Goal: Task Accomplishment & Management: Use online tool/utility

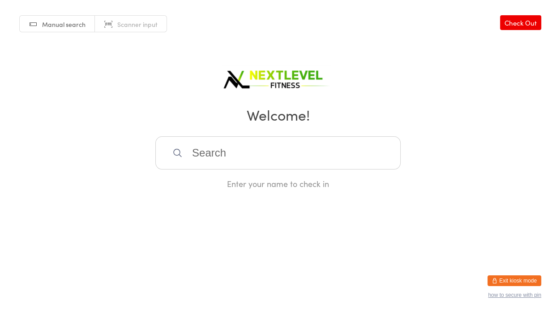
click at [204, 150] on input "search" at bounding box center [277, 152] width 245 height 33
type input "[PERSON_NAME]"
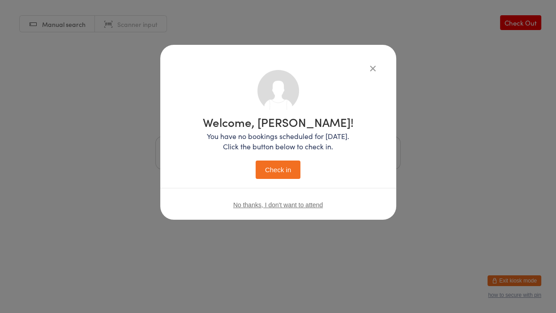
click at [256, 160] on button "Check in" at bounding box center [278, 169] width 45 height 18
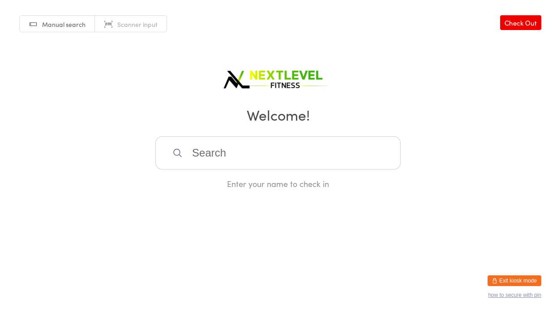
click at [221, 183] on div "Enter your name to check in" at bounding box center [277, 183] width 245 height 11
click at [227, 159] on input "search" at bounding box center [277, 152] width 245 height 33
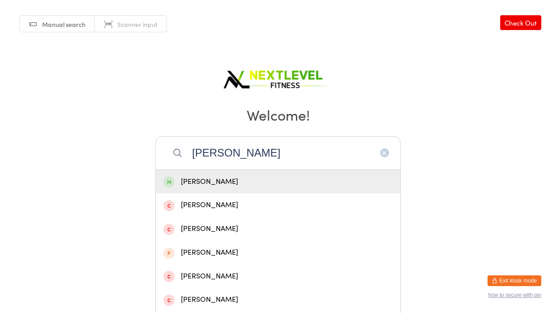
click at [439, 179] on div "Manual search Scanner input Check Out Welcome! [PERSON_NAME] [PERSON_NAME] [PER…" at bounding box center [278, 94] width 556 height 189
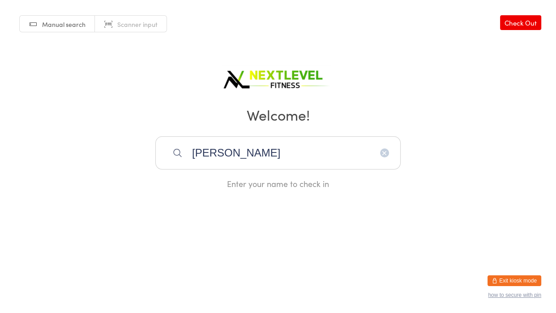
click at [276, 167] on input "[PERSON_NAME]" at bounding box center [277, 152] width 245 height 33
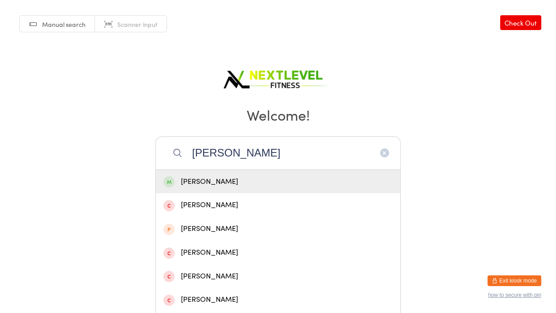
type input "[PERSON_NAME]"
click at [240, 172] on div "[PERSON_NAME]" at bounding box center [278, 182] width 245 height 24
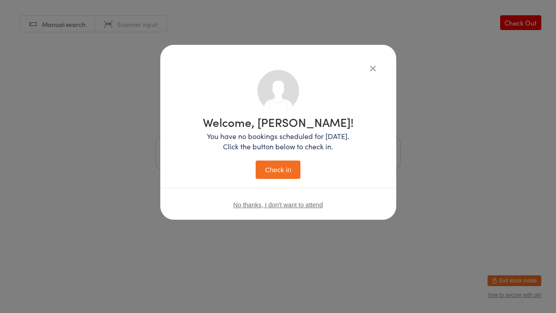
click at [263, 172] on button "Check in" at bounding box center [278, 169] width 45 height 18
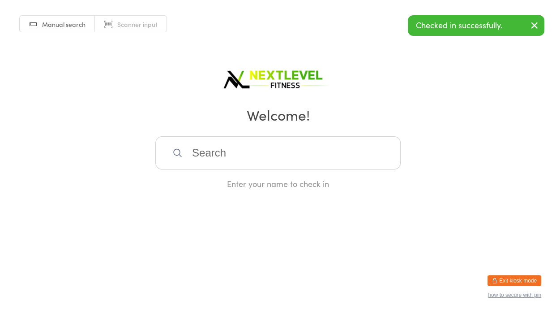
click at [219, 152] on input "search" at bounding box center [277, 152] width 245 height 33
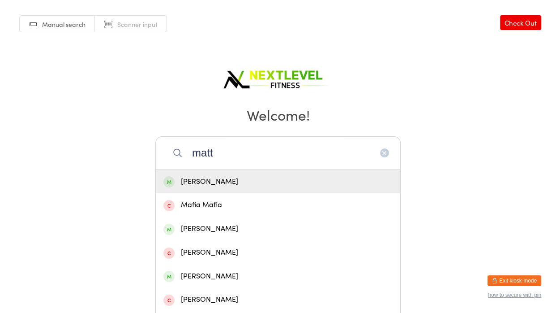
type input "matt"
click at [231, 185] on div "[PERSON_NAME]" at bounding box center [277, 182] width 229 height 12
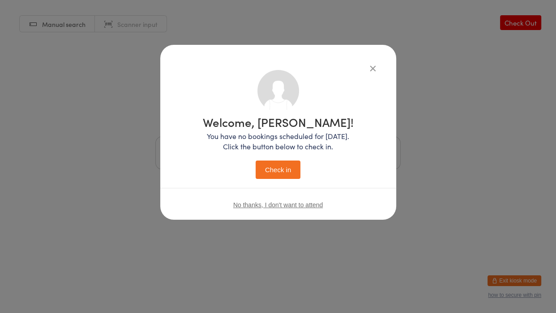
click at [273, 167] on button "Check in" at bounding box center [278, 169] width 45 height 18
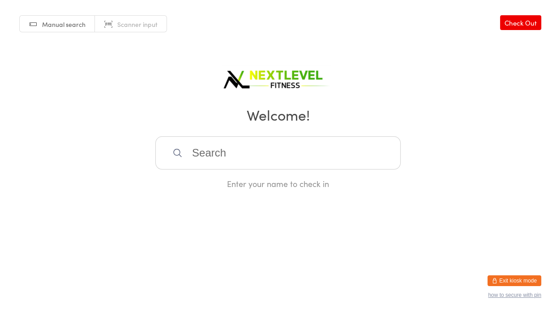
click at [335, 147] on input "search" at bounding box center [277, 152] width 245 height 33
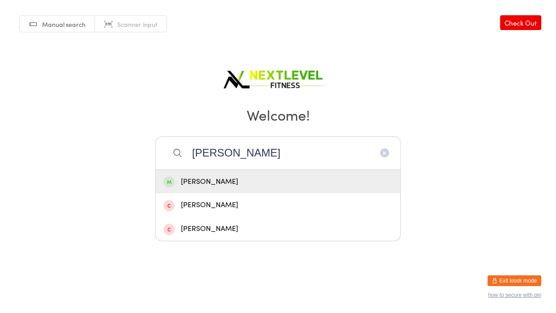
type input "[PERSON_NAME]"
click at [272, 180] on div "[PERSON_NAME]" at bounding box center [277, 182] width 229 height 12
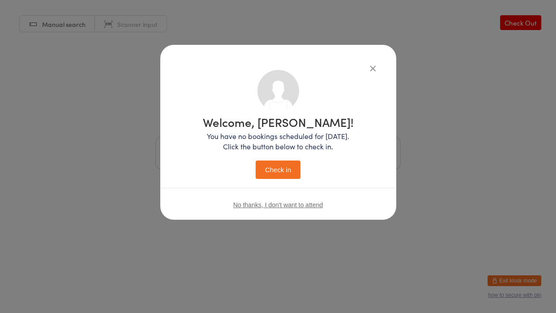
click at [282, 168] on button "Check in" at bounding box center [278, 169] width 45 height 18
